Goal: Communication & Community: Answer question/provide support

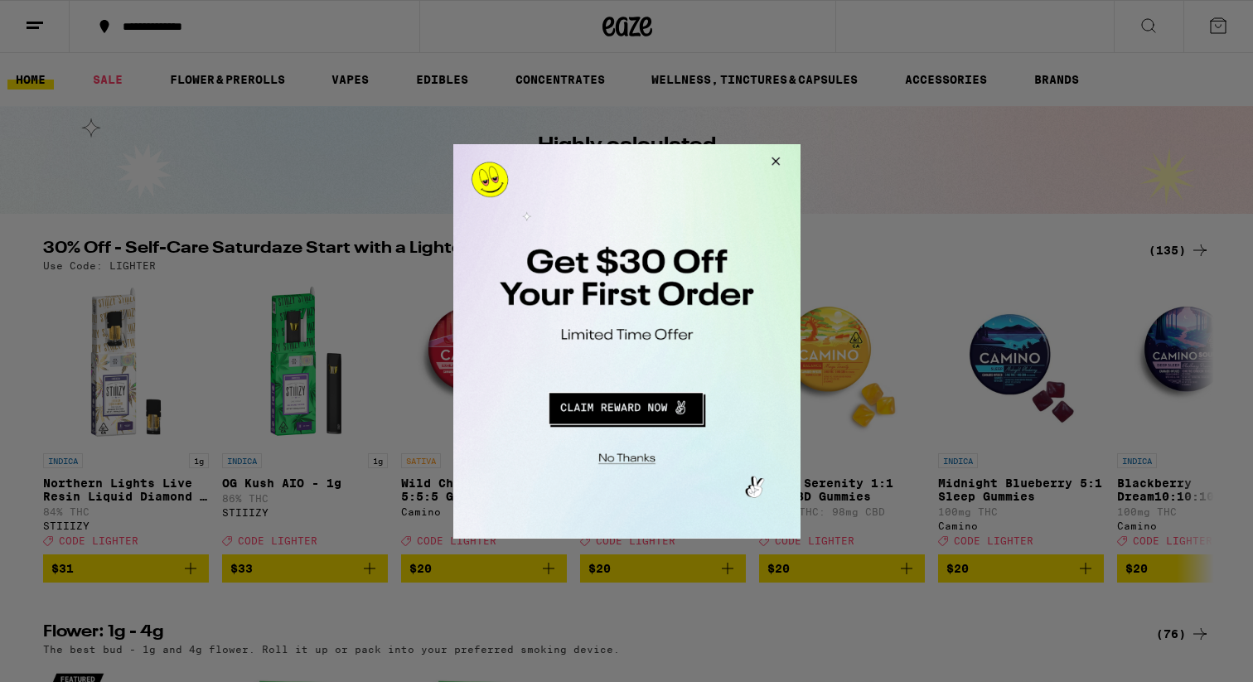
click at [779, 160] on button "Close Modal" at bounding box center [772, 163] width 45 height 40
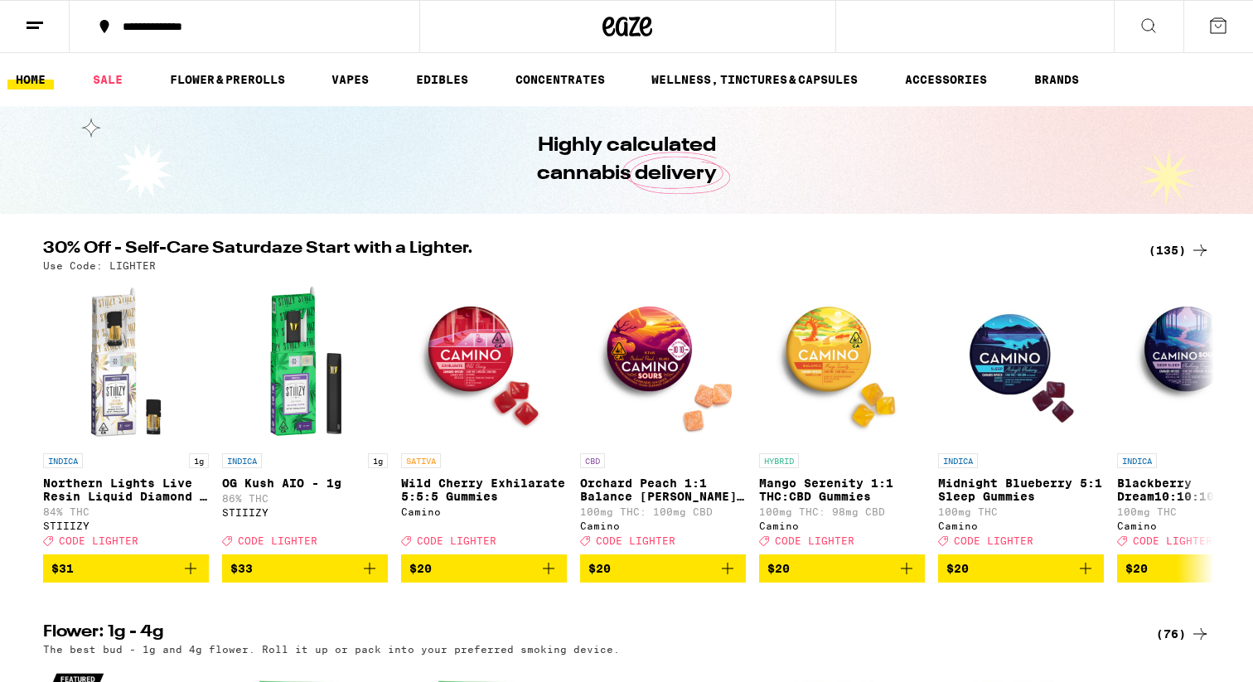
click at [25, 22] on icon at bounding box center [35, 26] width 20 height 20
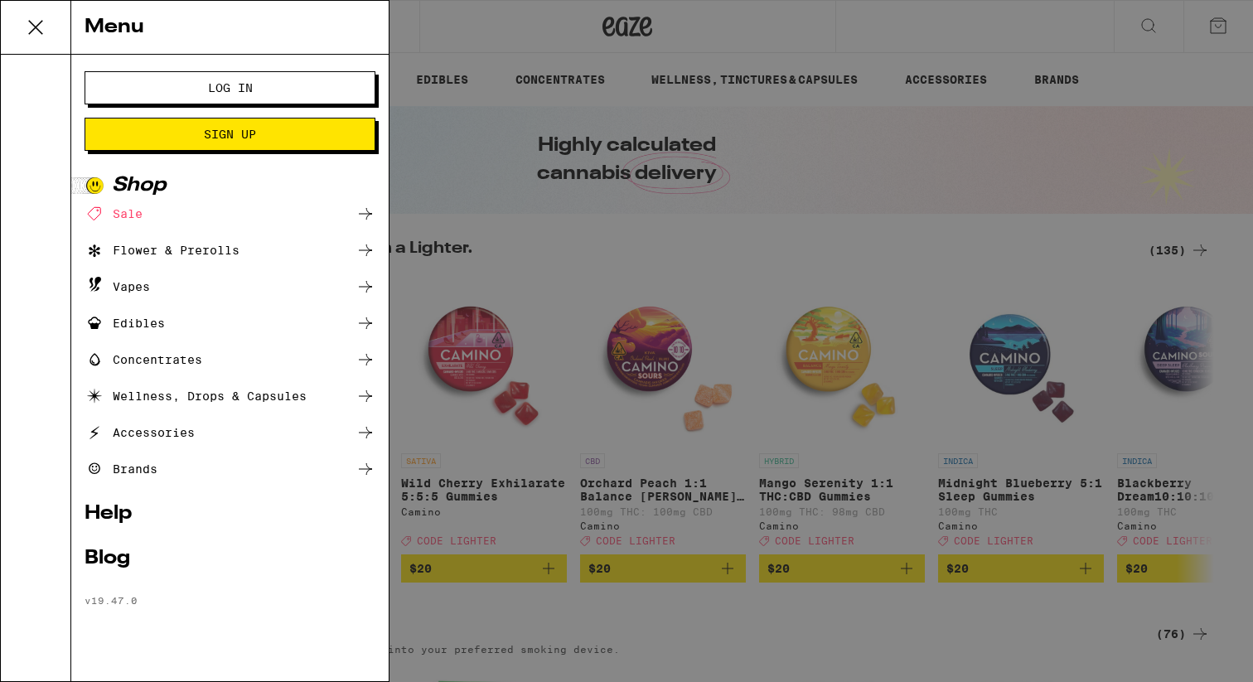
click at [148, 86] on button "Log In" at bounding box center [230, 87] width 291 height 33
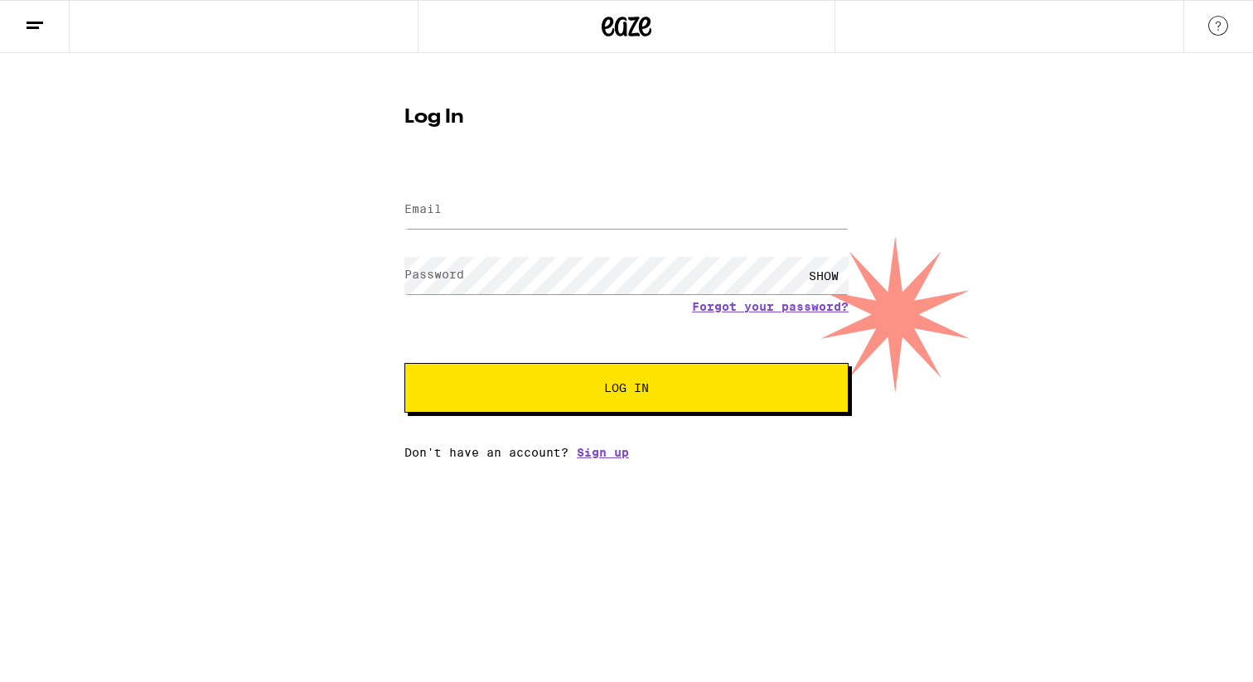
click at [468, 190] on div at bounding box center [626, 210] width 444 height 49
click at [458, 210] on input "Email" at bounding box center [626, 209] width 444 height 37
type input "[EMAIL_ADDRESS][DOMAIN_NAME]"
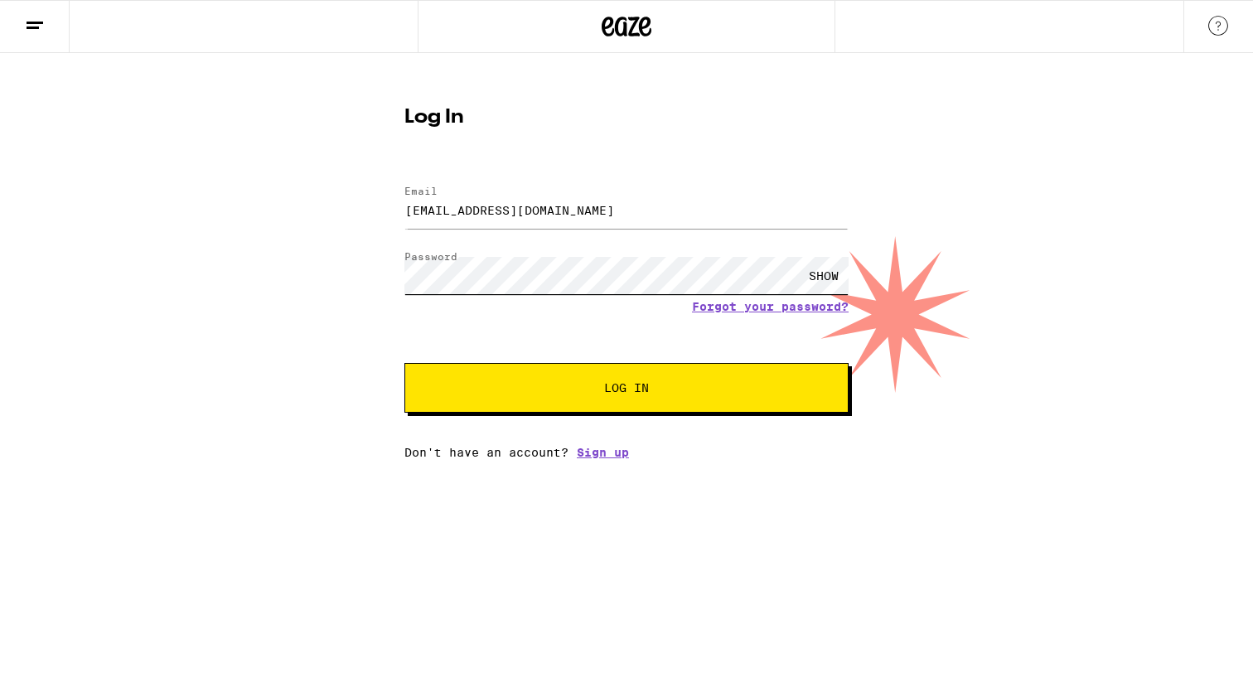
click at [404, 363] on button "Log In" at bounding box center [626, 388] width 444 height 50
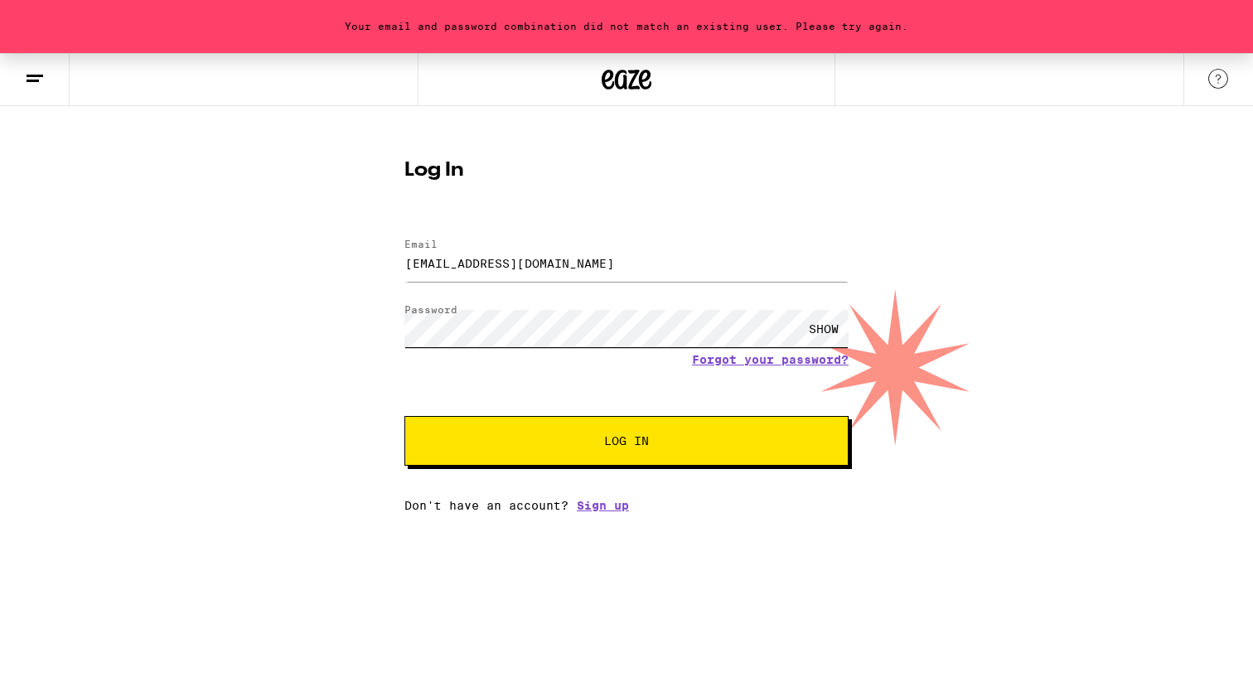
click at [404, 416] on button "Log In" at bounding box center [626, 441] width 444 height 50
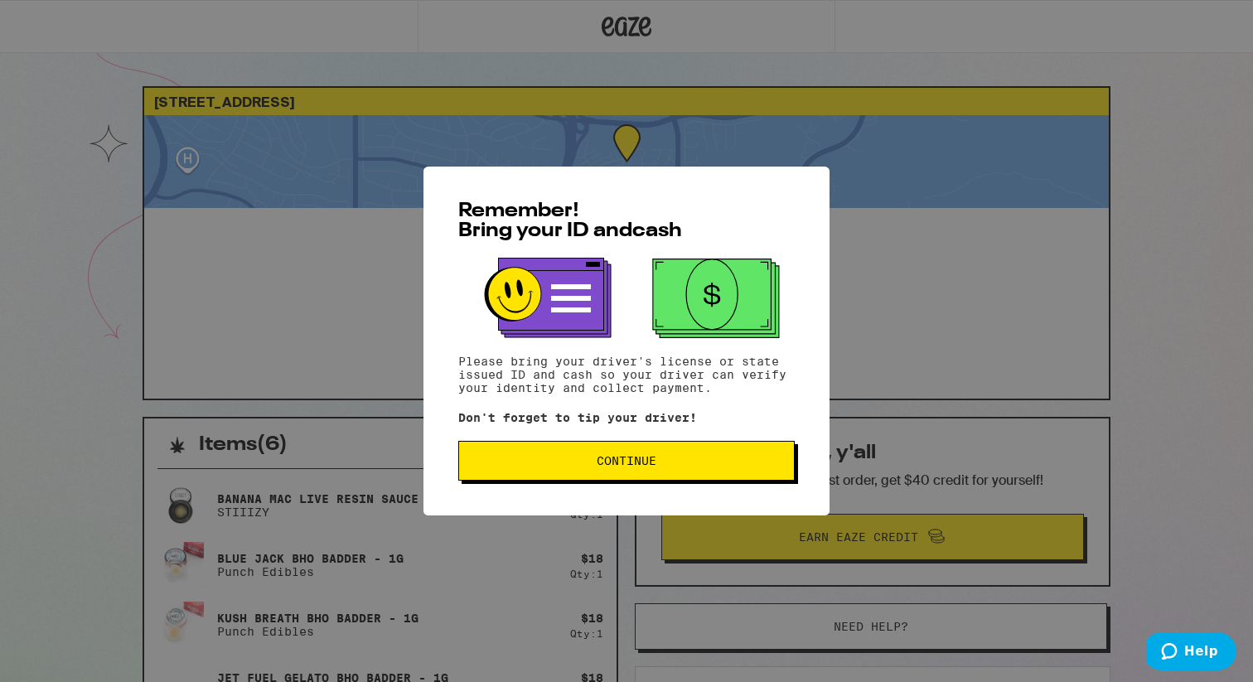
click at [643, 475] on button "Continue" at bounding box center [626, 461] width 336 height 40
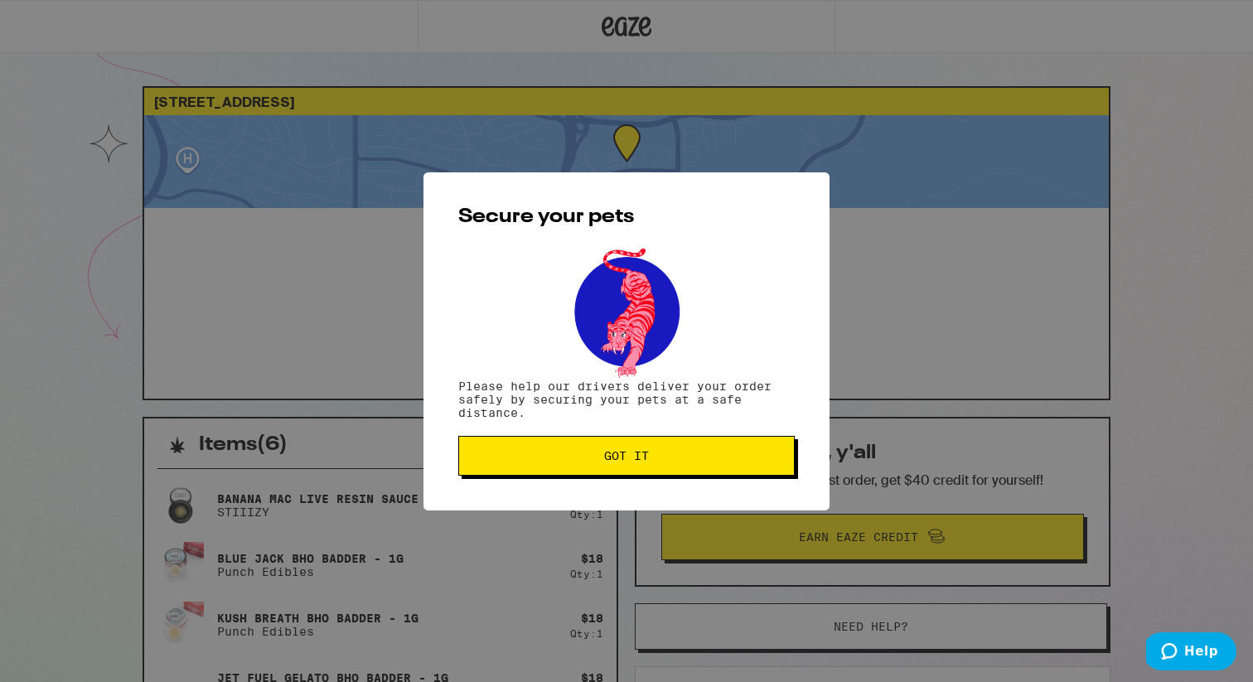
click at [643, 475] on button "Got it" at bounding box center [626, 456] width 336 height 40
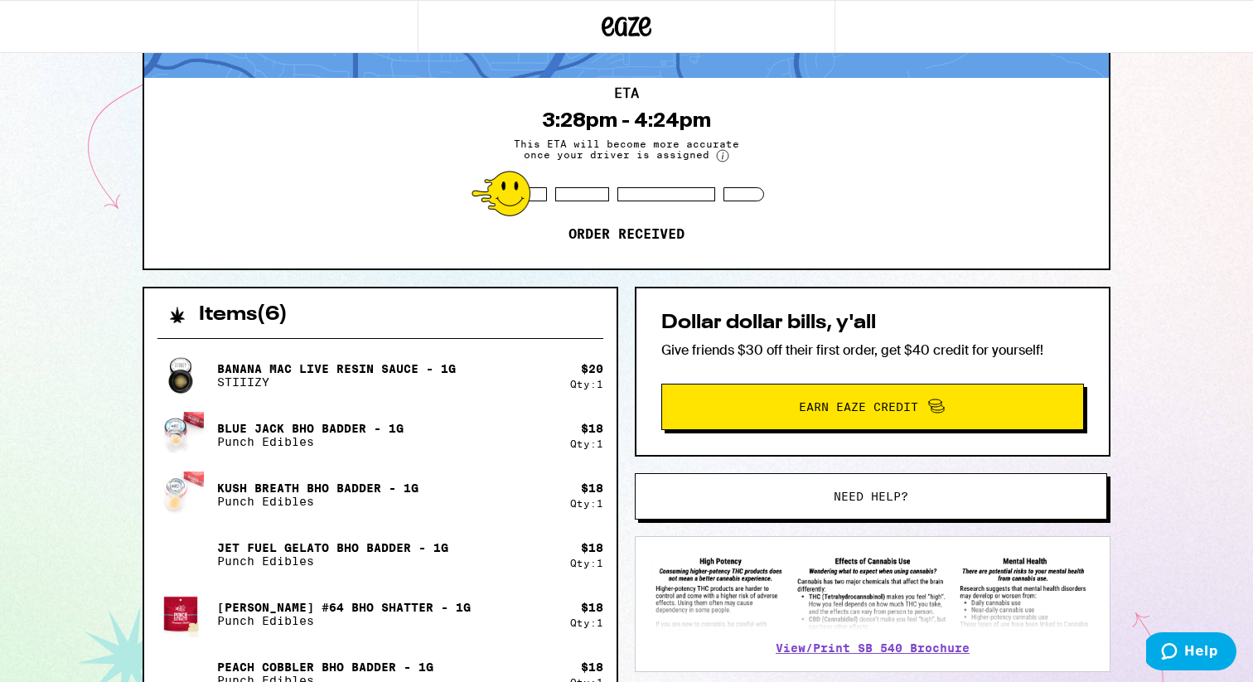
scroll to position [171, 0]
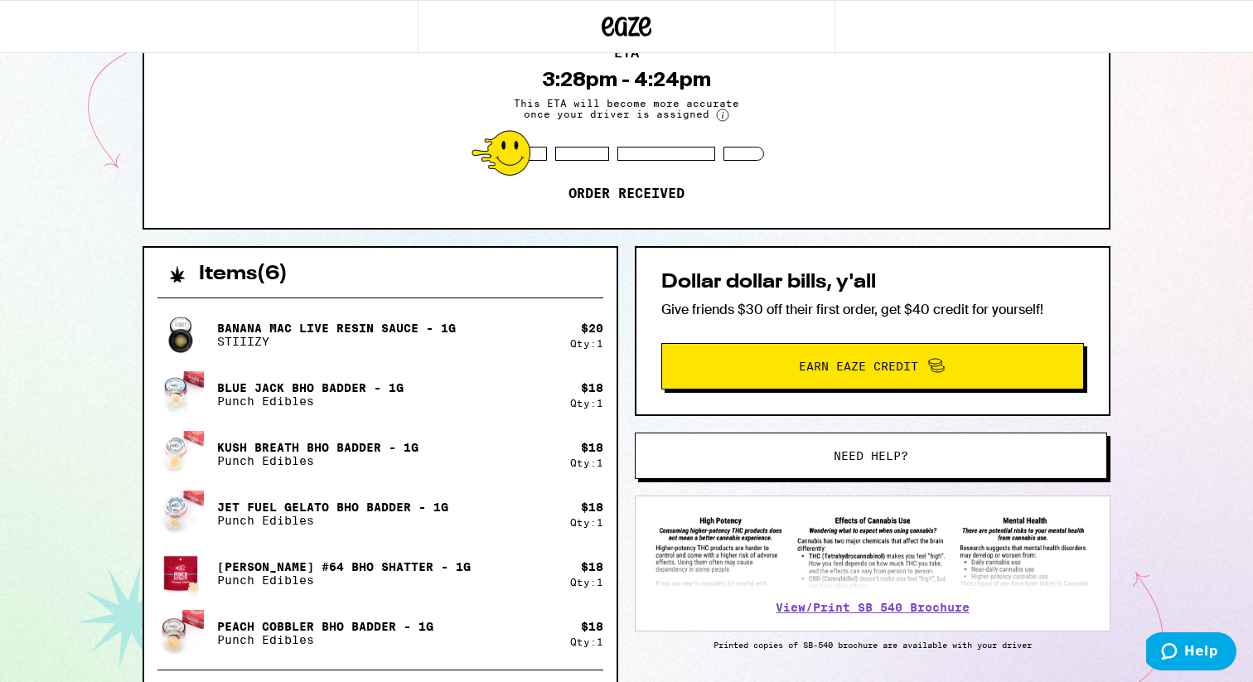
click at [721, 455] on span "Need help?" at bounding box center [871, 456] width 358 height 12
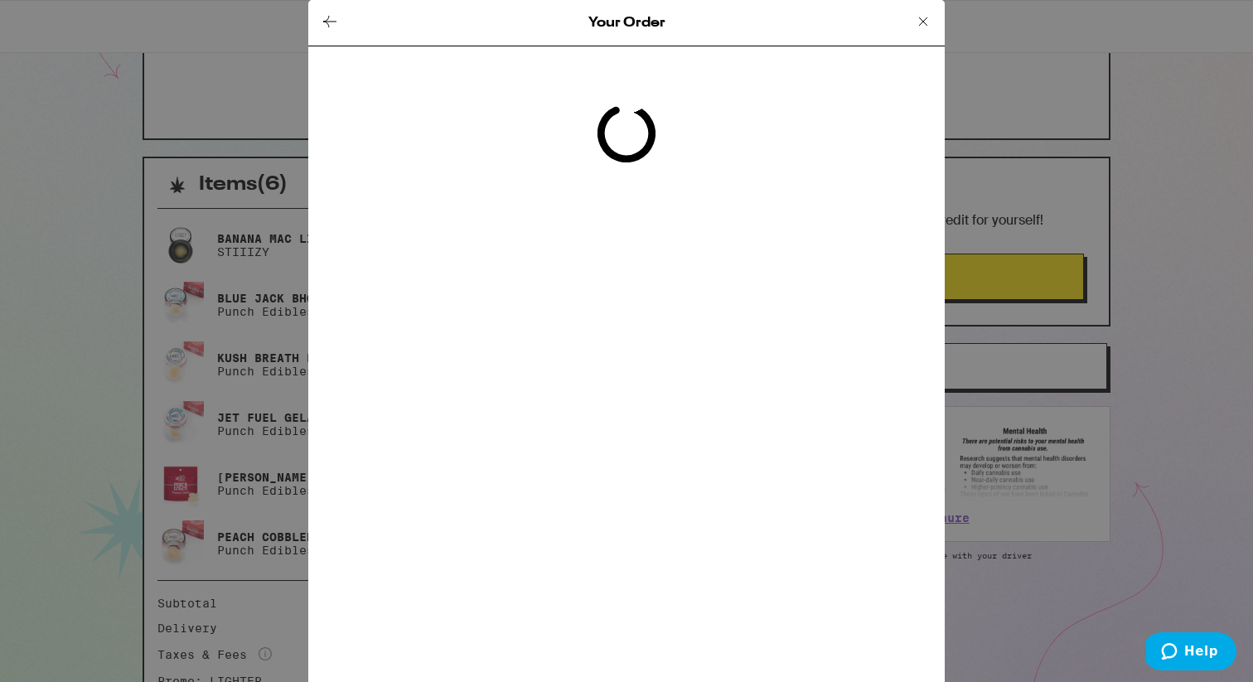
scroll to position [268, 0]
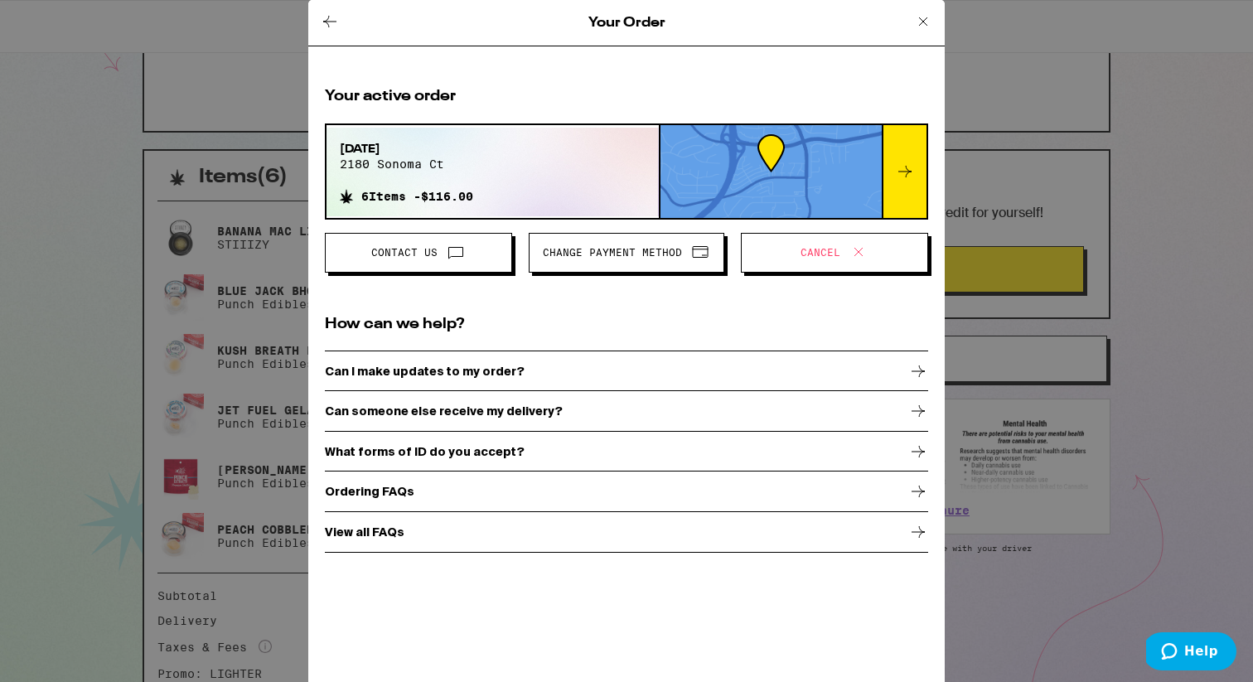
click at [496, 256] on span "Contact Us" at bounding box center [418, 253] width 159 height 22
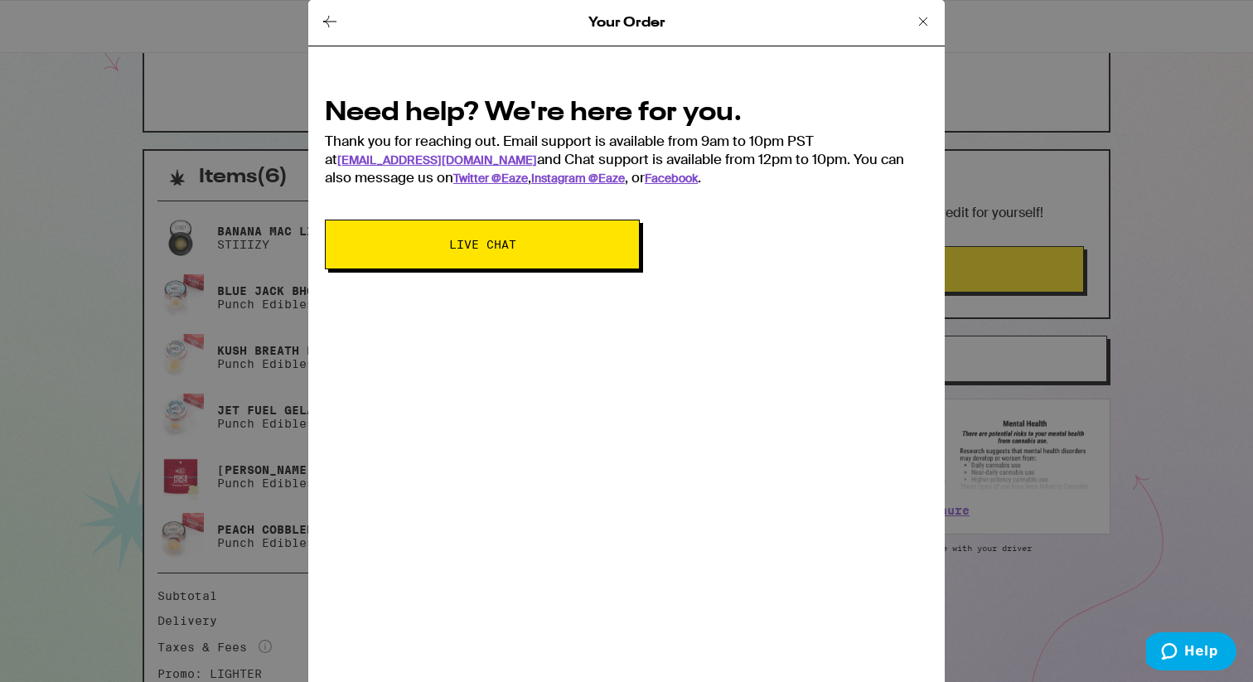
click at [496, 253] on button "Live Chat" at bounding box center [482, 245] width 315 height 50
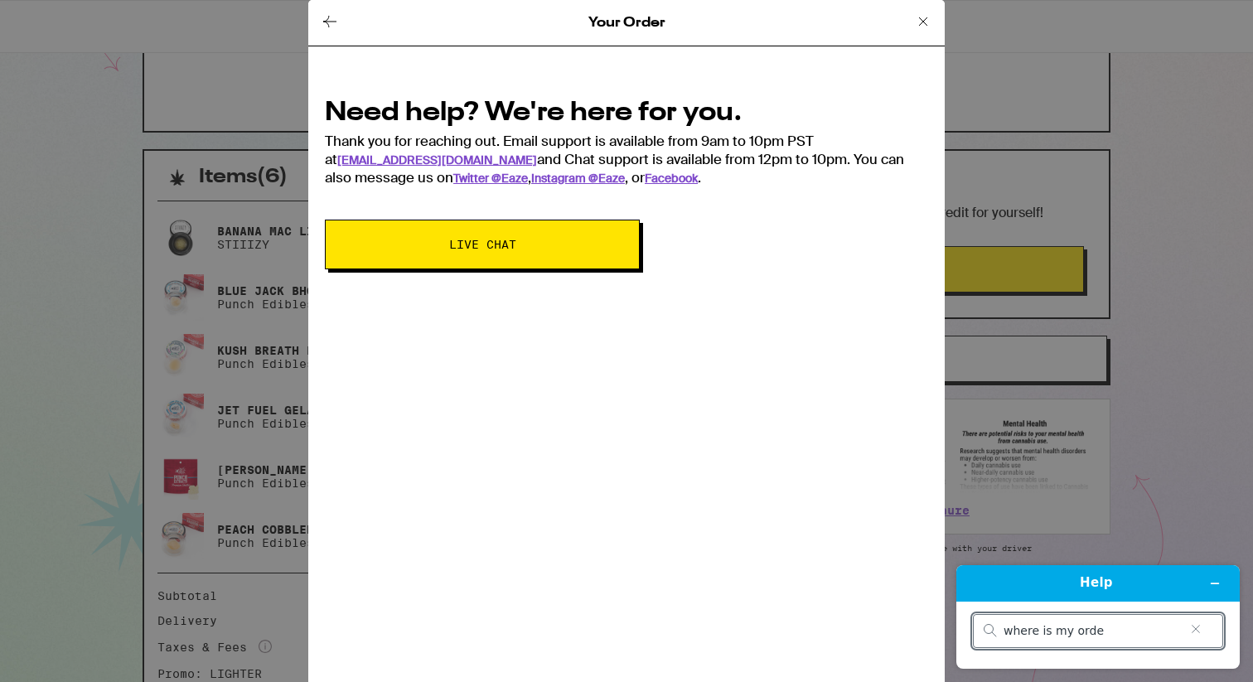
type input "where is my order"
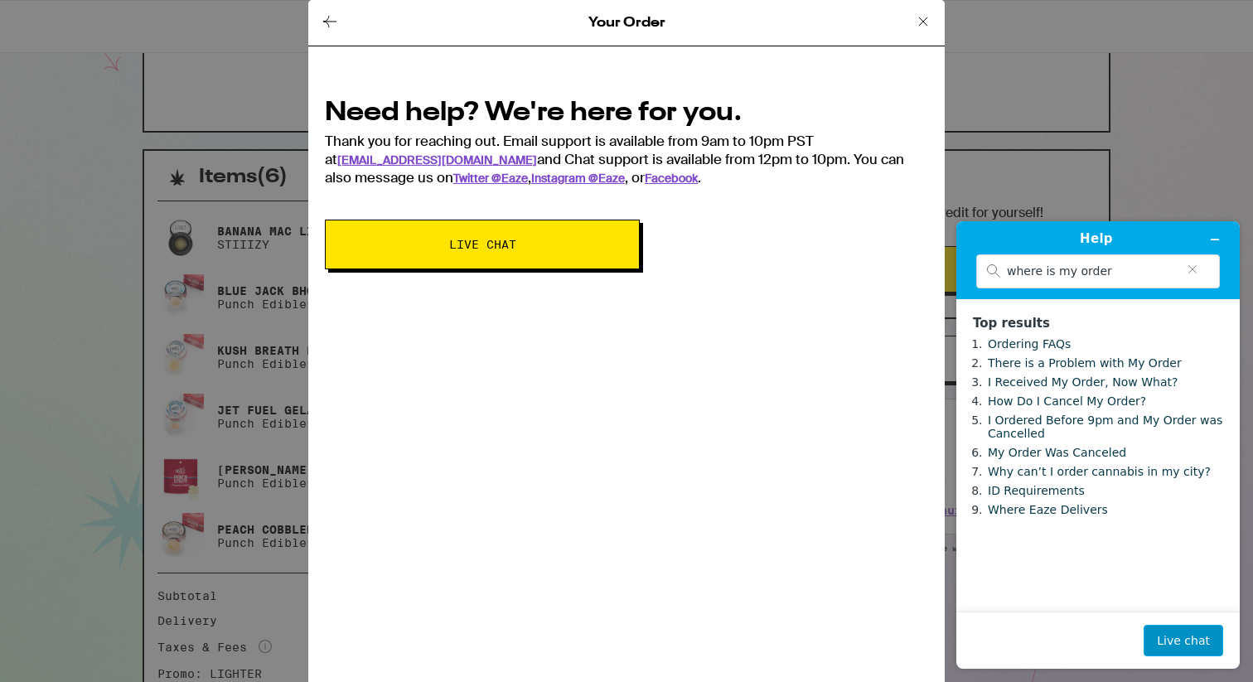
click at [1174, 641] on button "Live chat" at bounding box center [1183, 640] width 80 height 31
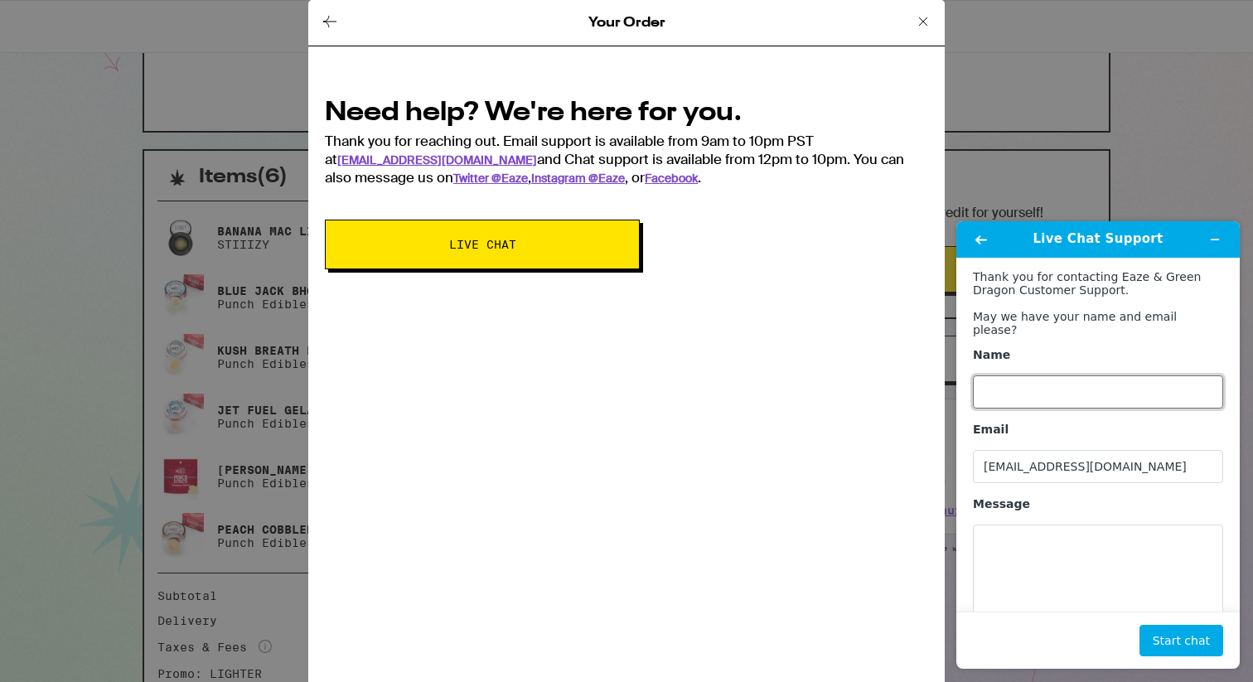
click at [1001, 375] on input "Name" at bounding box center [1098, 391] width 250 height 33
type input "[PERSON_NAME]"
click at [1042, 524] on textarea "Message" at bounding box center [1098, 570] width 250 height 93
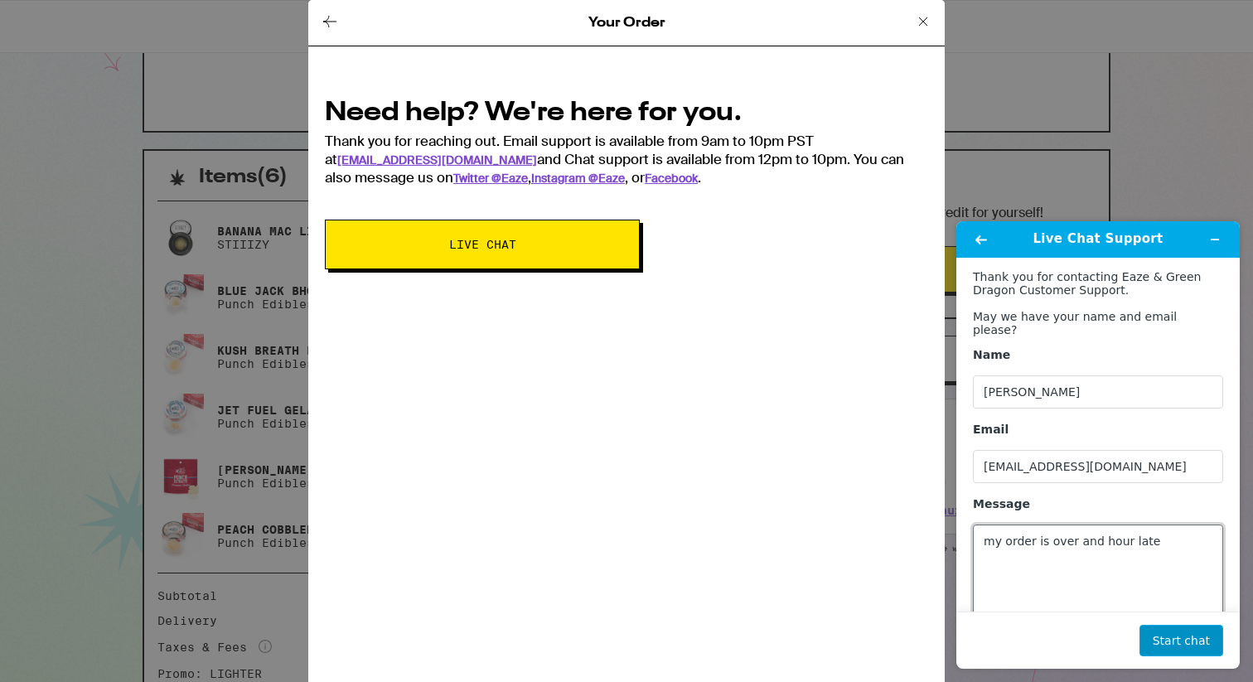
type textarea "my order is over and hour late"
click at [1162, 640] on button "Start chat" at bounding box center [1181, 640] width 84 height 31
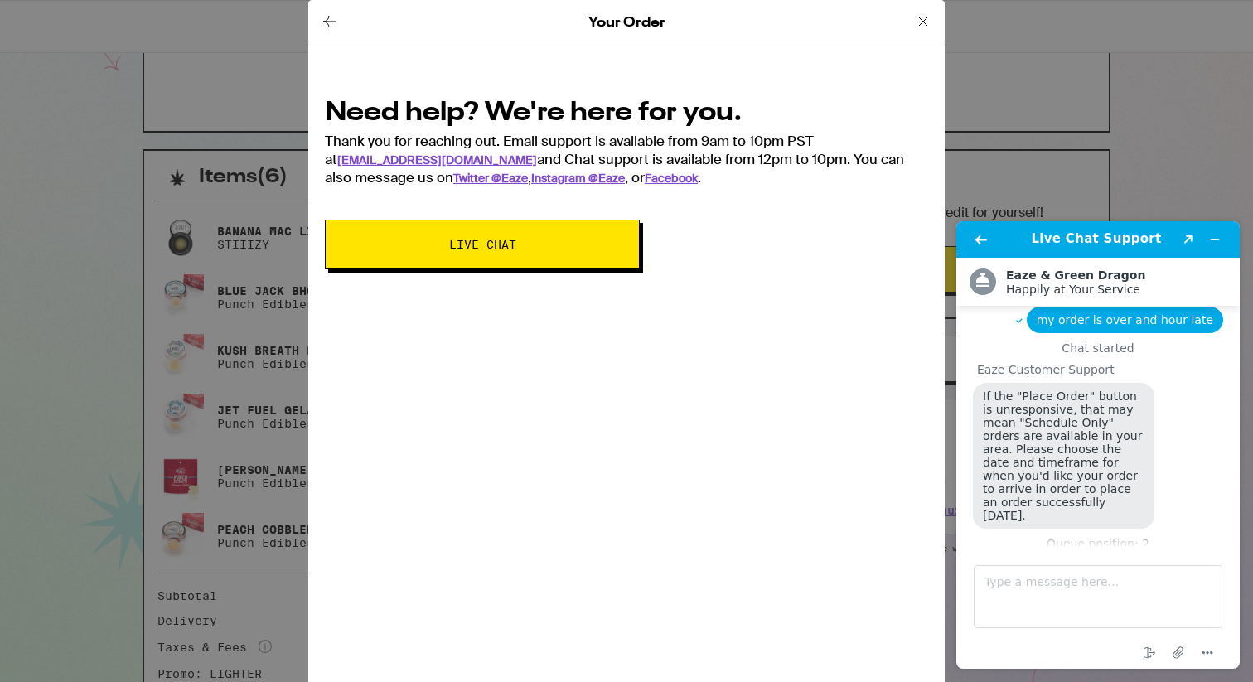
scroll to position [18, 0]
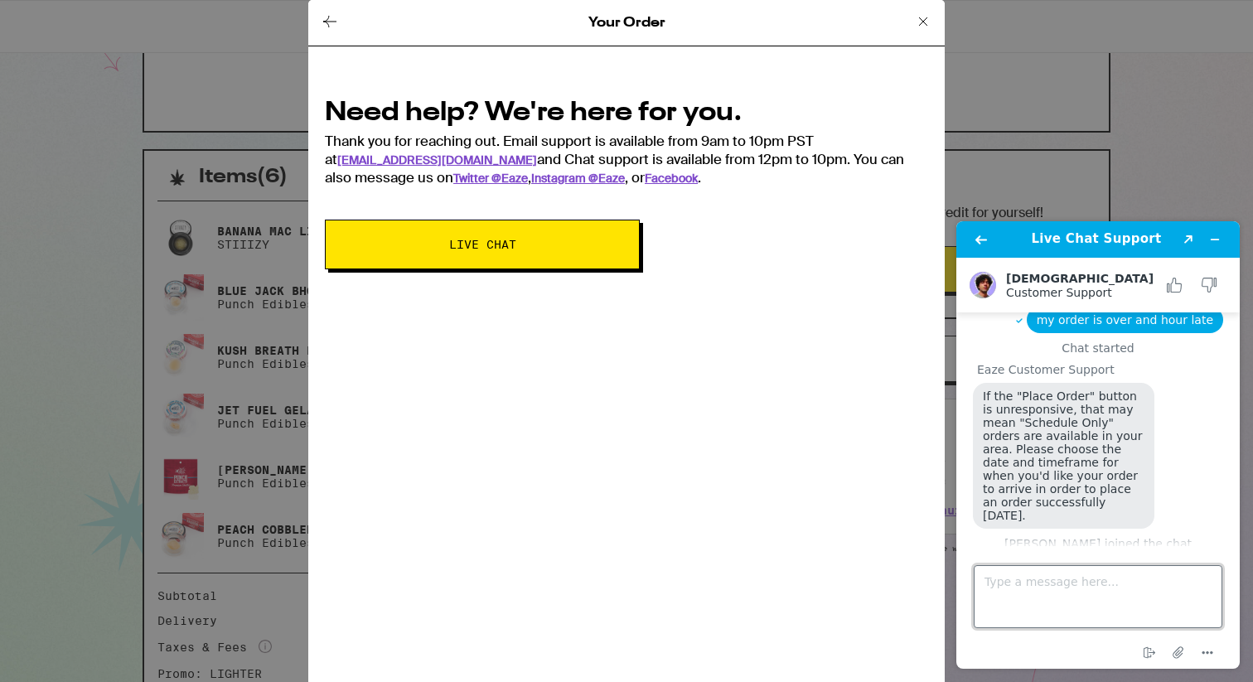
click at [1035, 587] on textarea "Type a message here..." at bounding box center [1097, 596] width 249 height 63
type textarea "do you have an updated eta?"
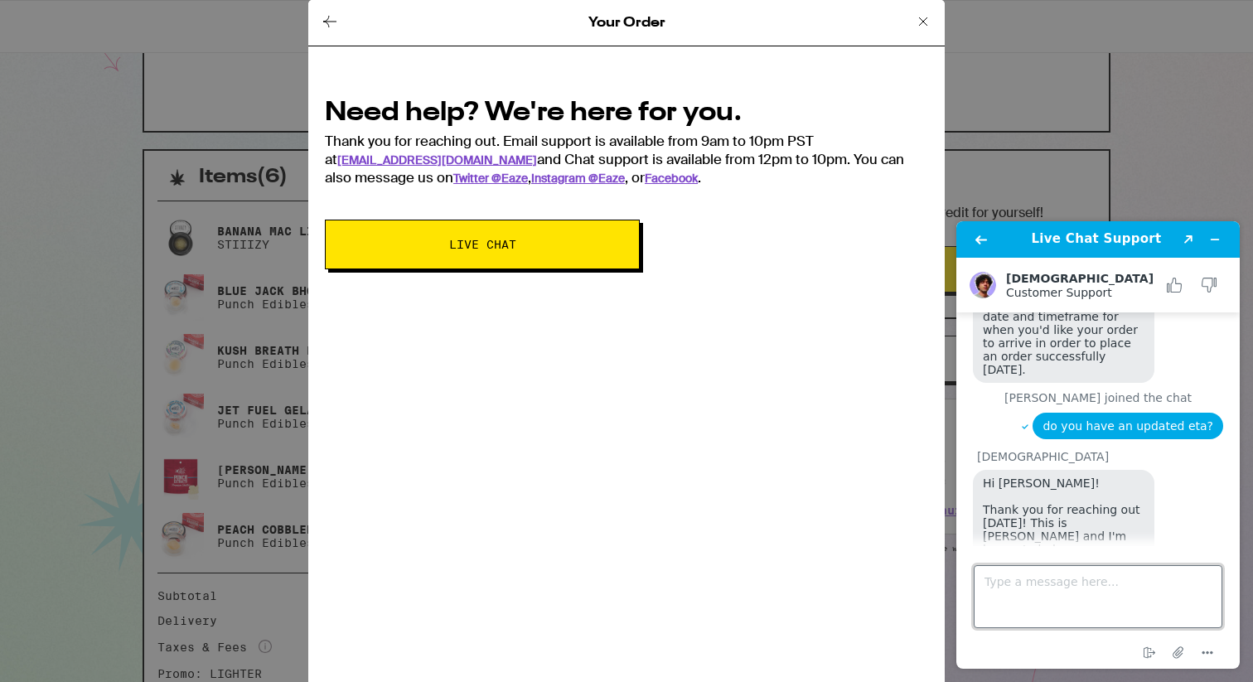
scroll to position [168, 0]
click at [1008, 578] on textarea "Type a message here..." at bounding box center [1097, 596] width 249 height 63
paste textarea "i"
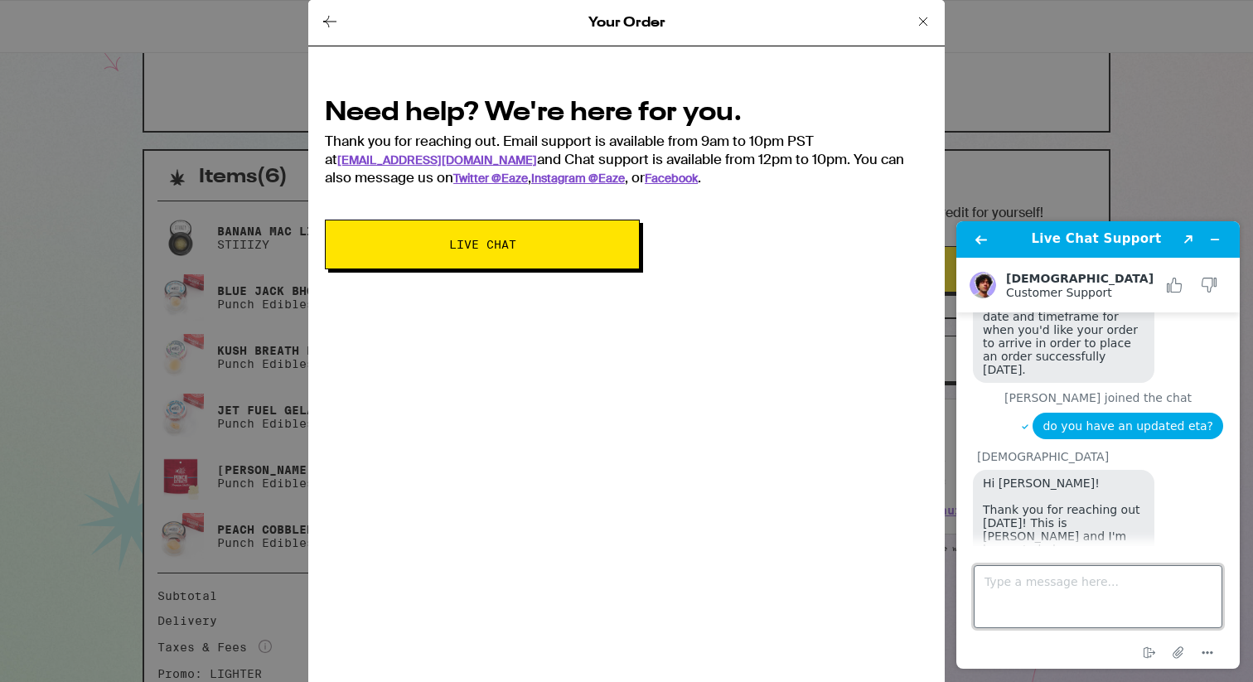
type textarea "i"
type textarea "thanks do you know when my delivery will arrive"
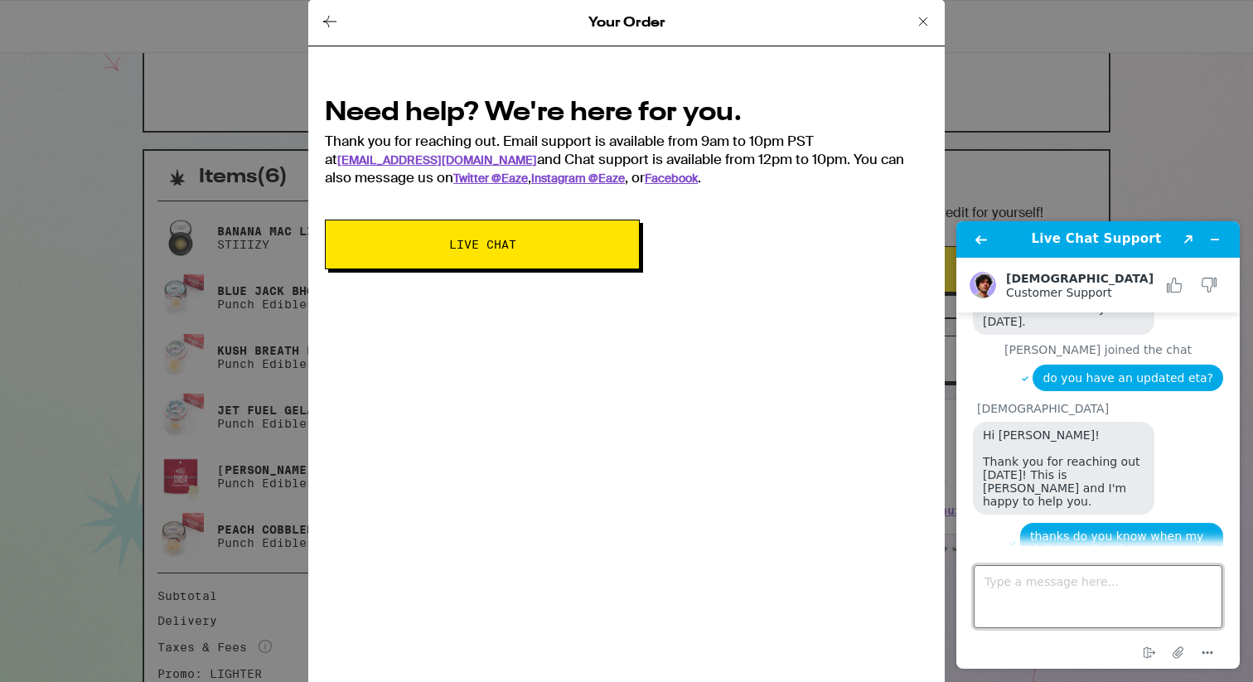
scroll to position [455, 0]
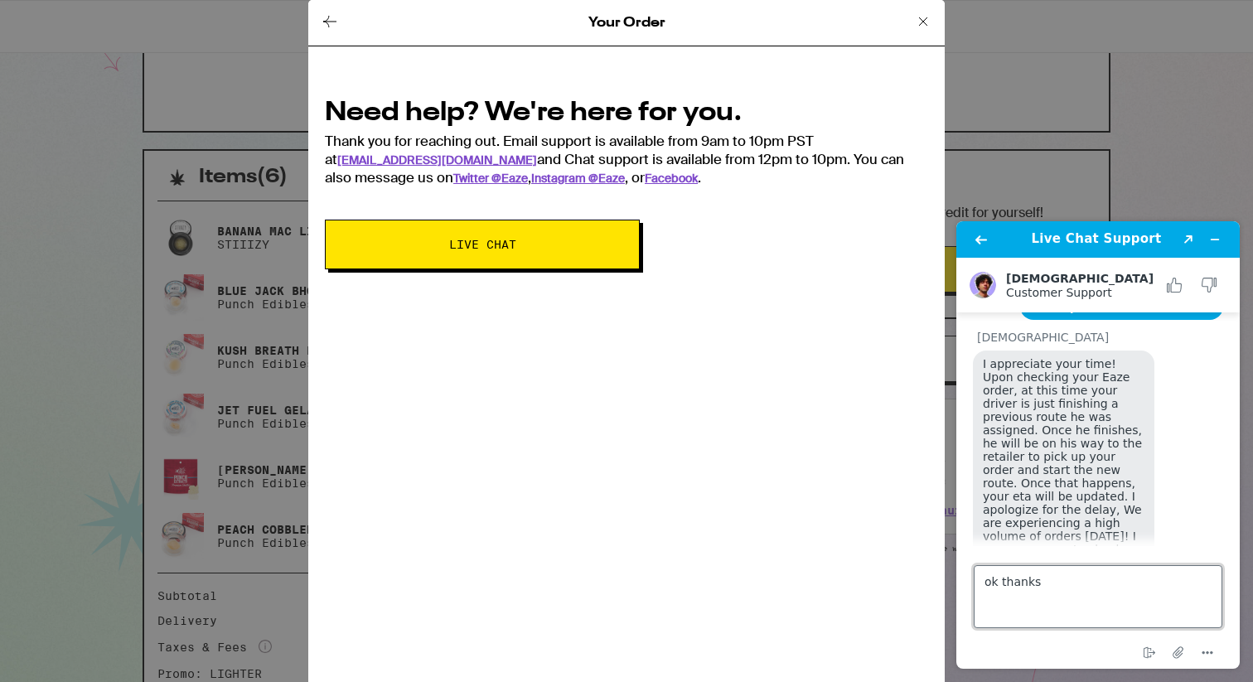
type textarea "ok thanks"
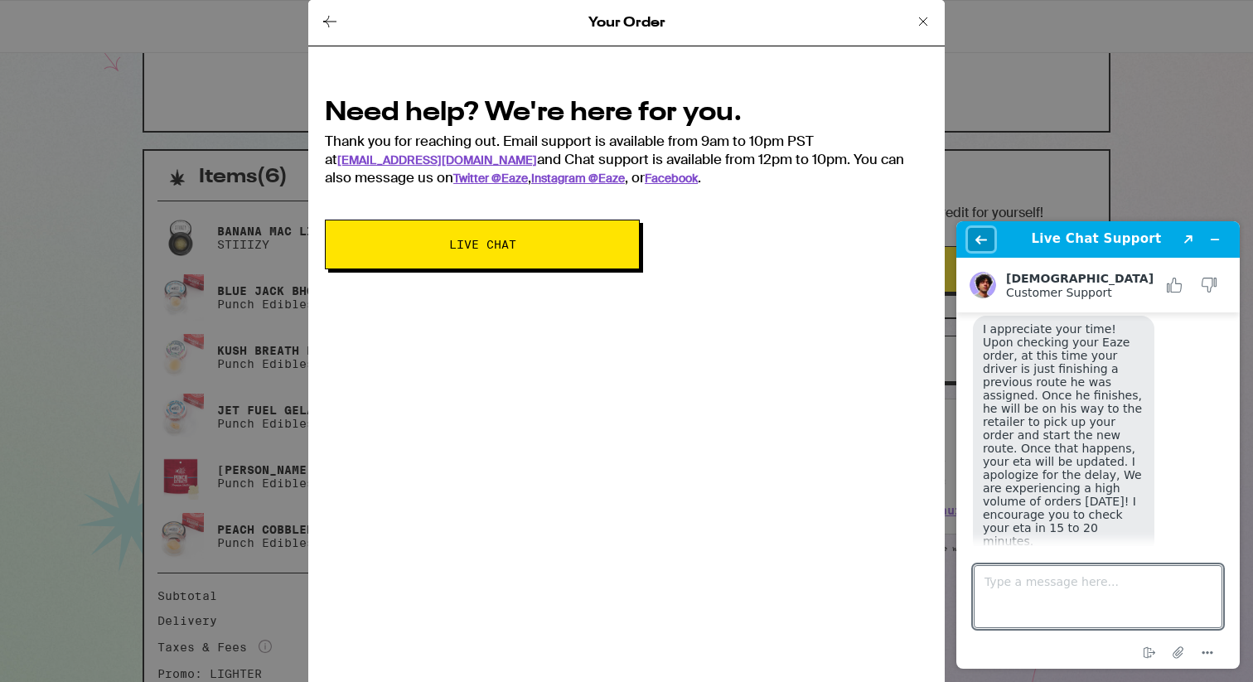
click at [978, 234] on icon "Back" at bounding box center [981, 240] width 12 height 12
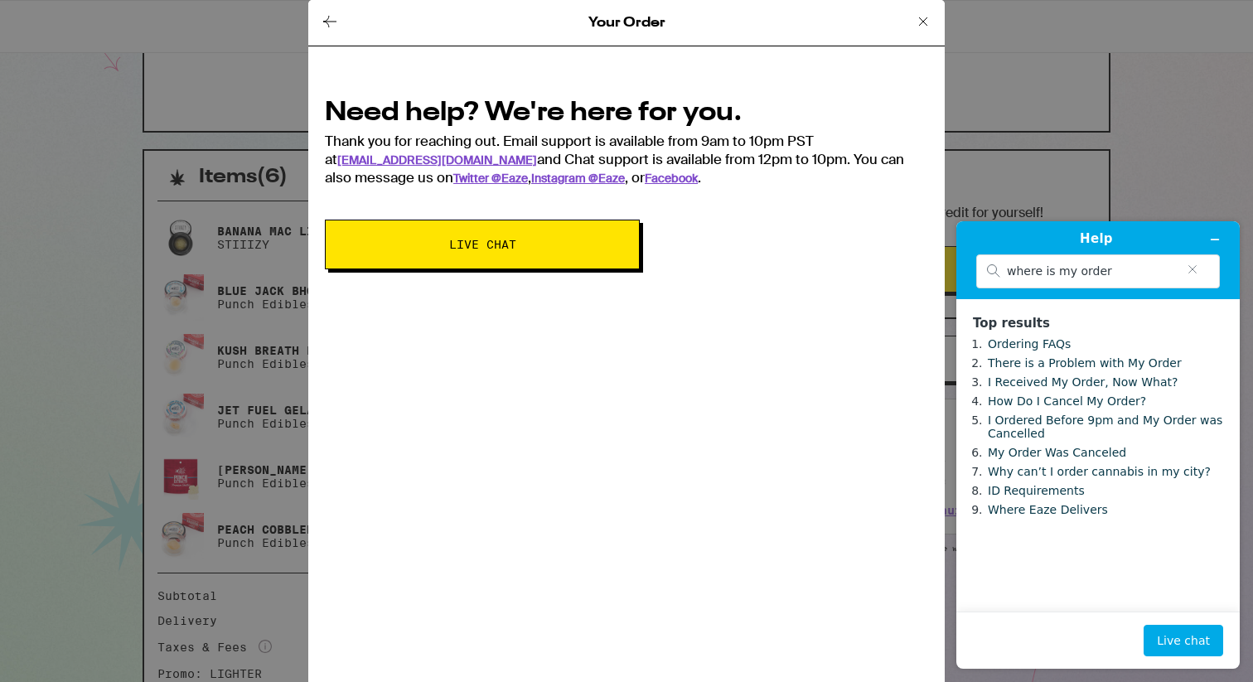
click at [923, 24] on icon at bounding box center [923, 22] width 20 height 20
